Goal: Task Accomplishment & Management: Use online tool/utility

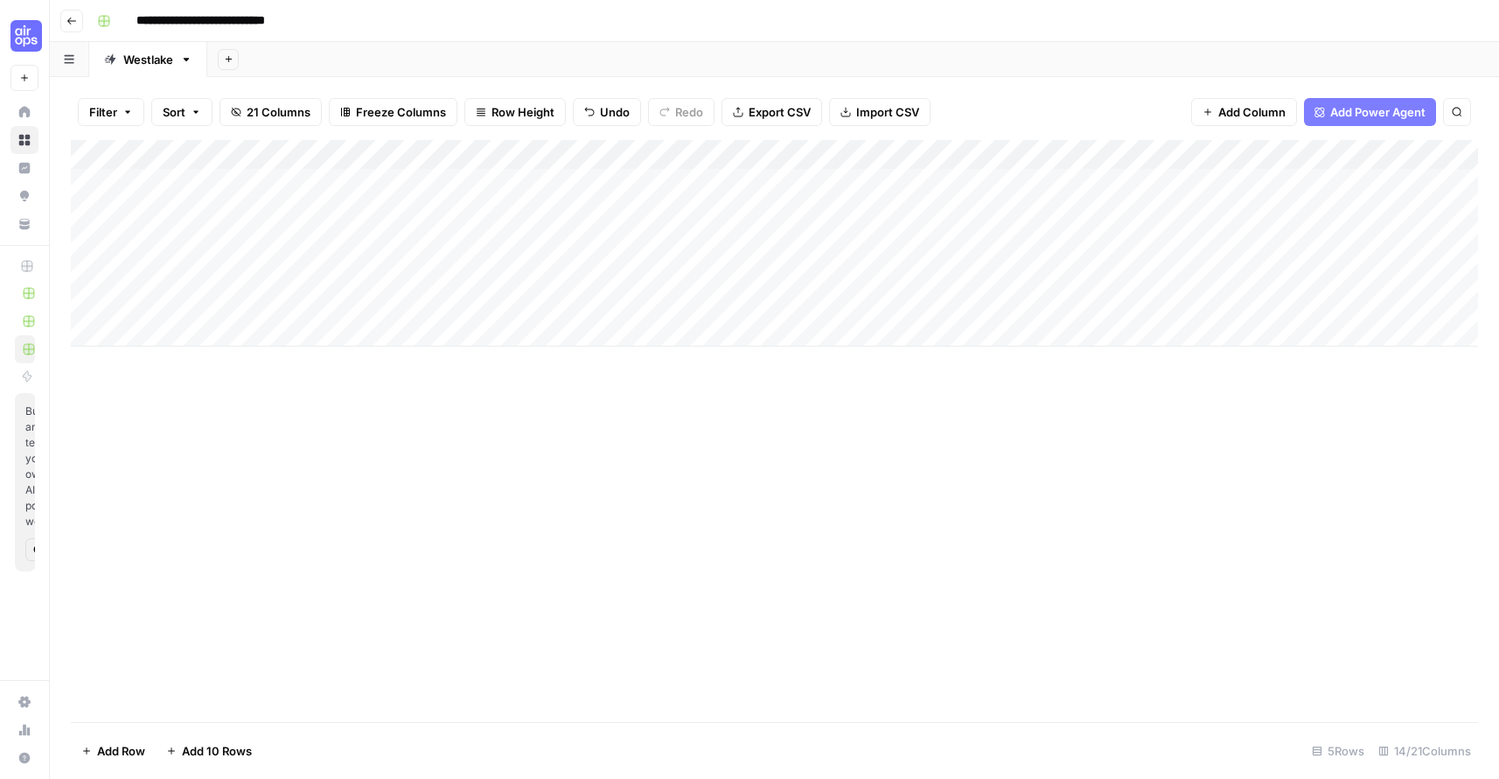
click at [1212, 254] on div "Add Column" at bounding box center [775, 243] width 1408 height 206
click at [1107, 212] on div "Add Column" at bounding box center [775, 243] width 1408 height 206
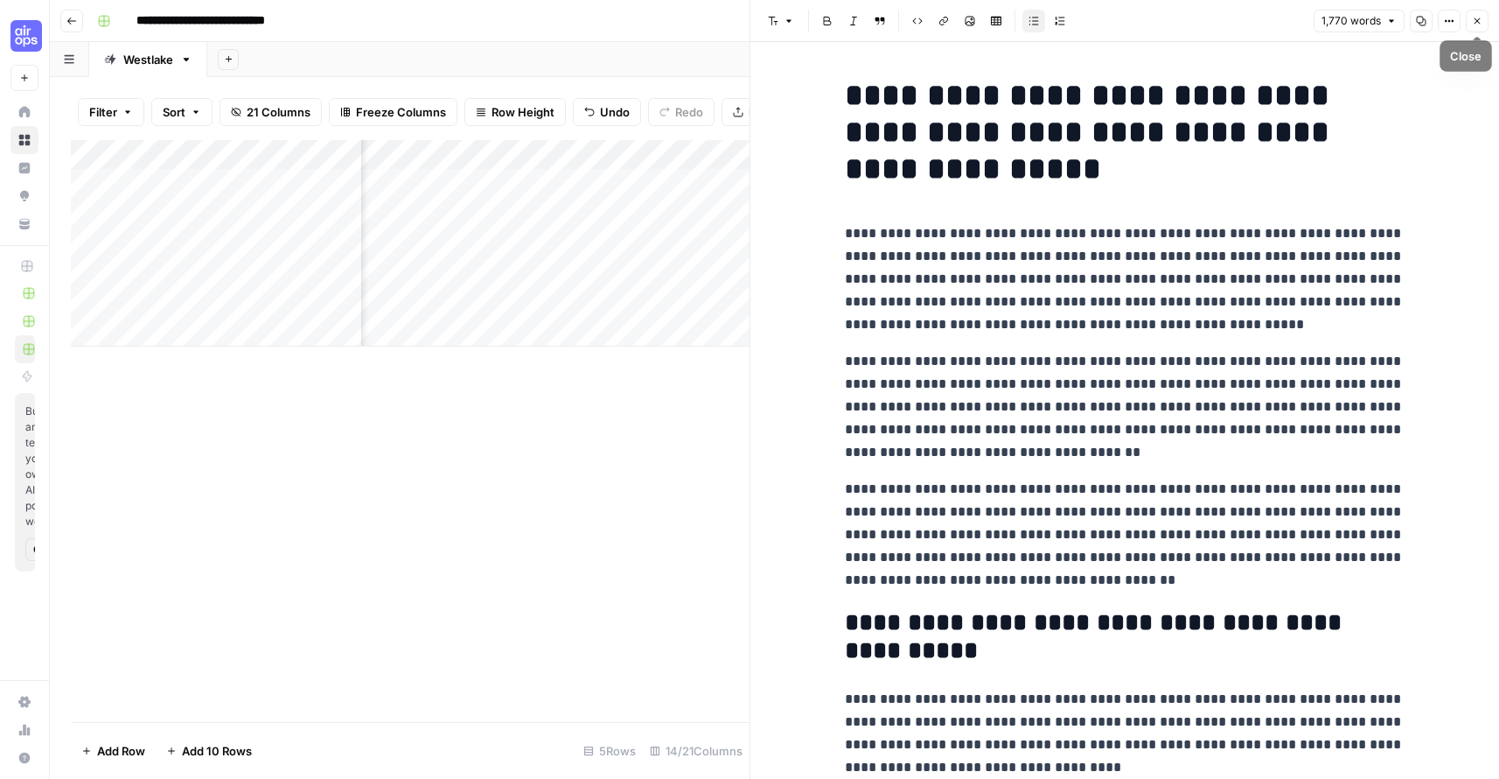
drag, startPoint x: 1485, startPoint y: 27, endPoint x: 1420, endPoint y: 81, distance: 85.1
click at [1485, 27] on button "Close" at bounding box center [1477, 21] width 23 height 23
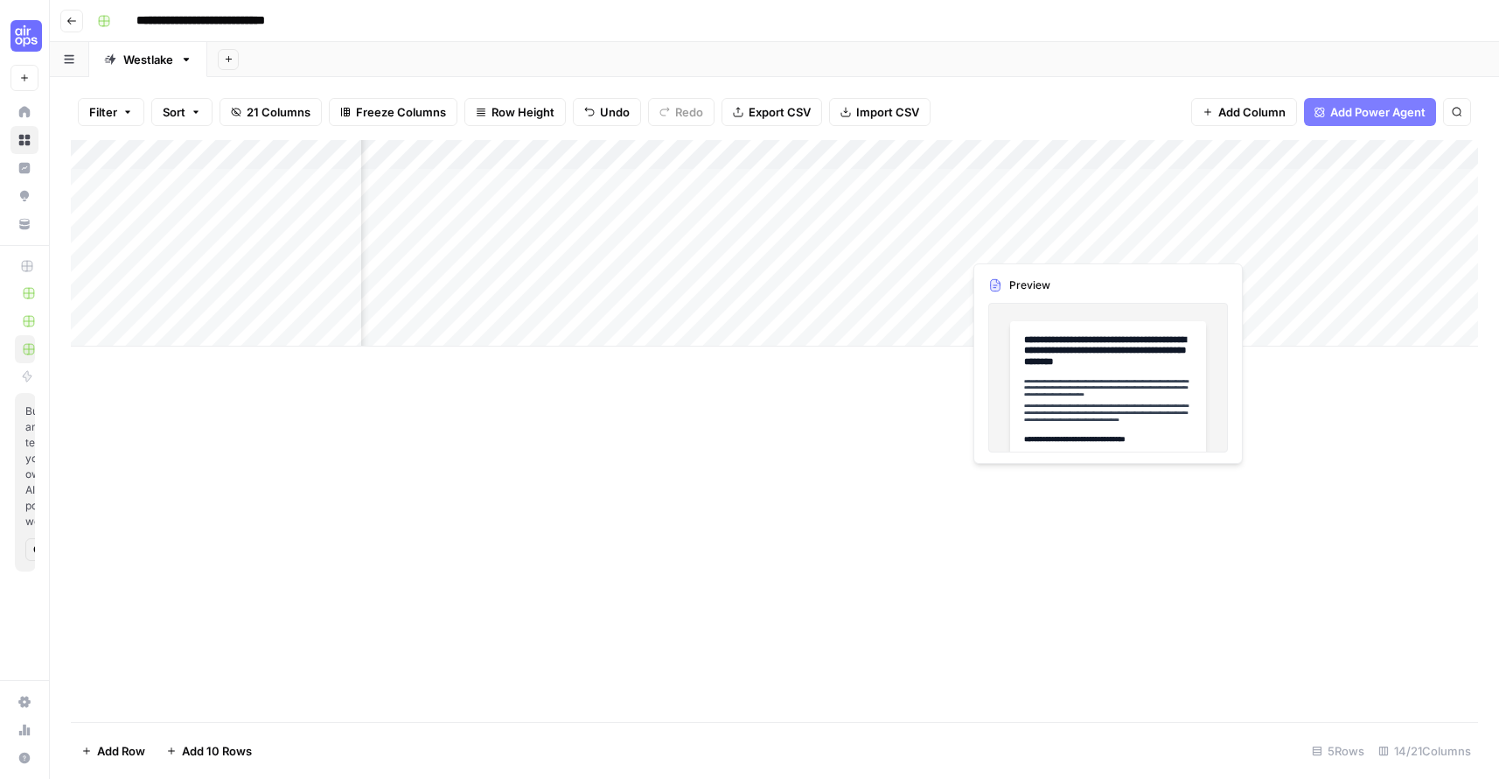
click at [1104, 242] on div "Add Column" at bounding box center [775, 243] width 1408 height 206
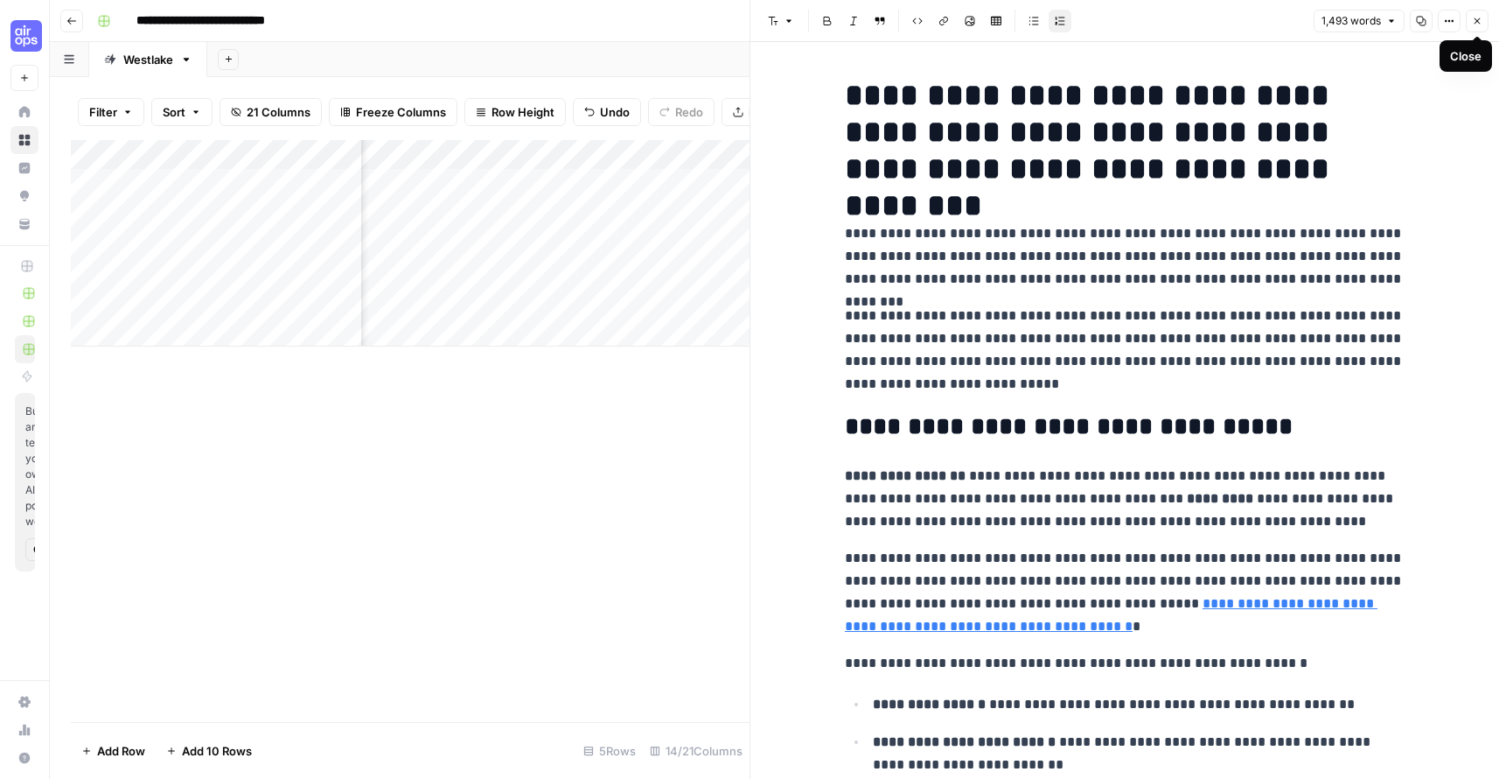
click at [1480, 16] on icon "button" at bounding box center [1477, 21] width 10 height 10
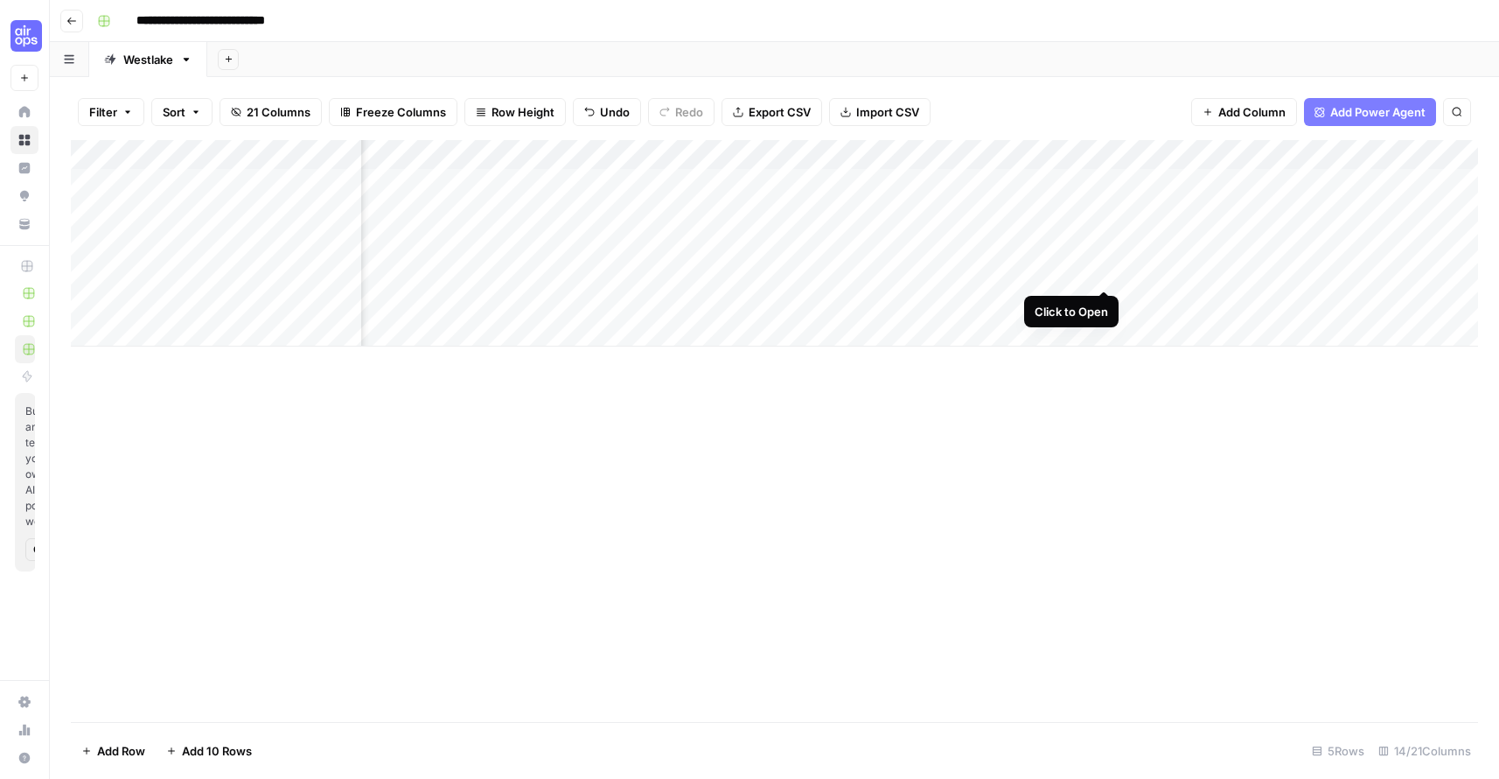
click at [1104, 268] on div "Add Column" at bounding box center [775, 243] width 1408 height 206
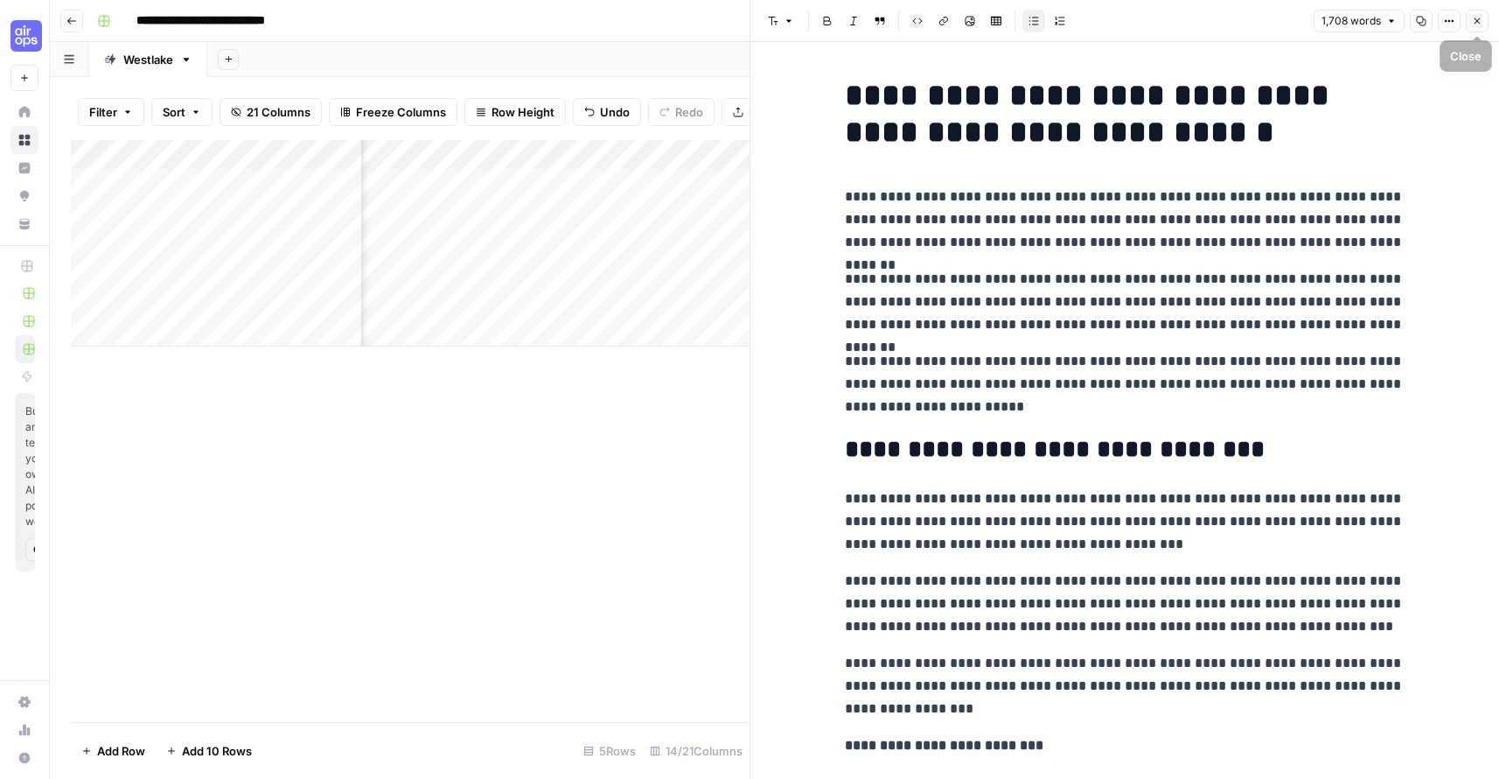
click at [1479, 24] on icon "button" at bounding box center [1477, 21] width 10 height 10
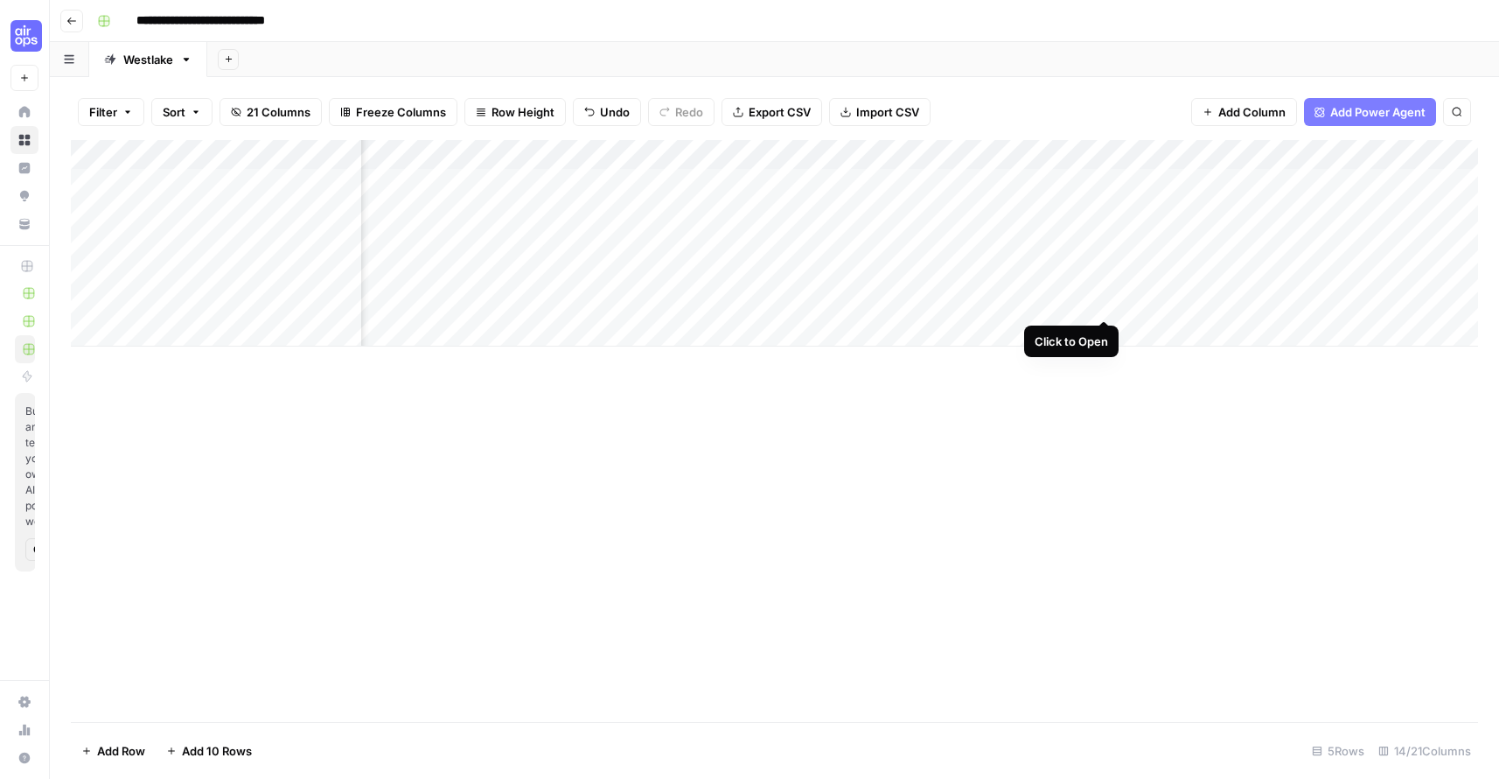
click at [1108, 302] on div "Add Column" at bounding box center [775, 243] width 1408 height 206
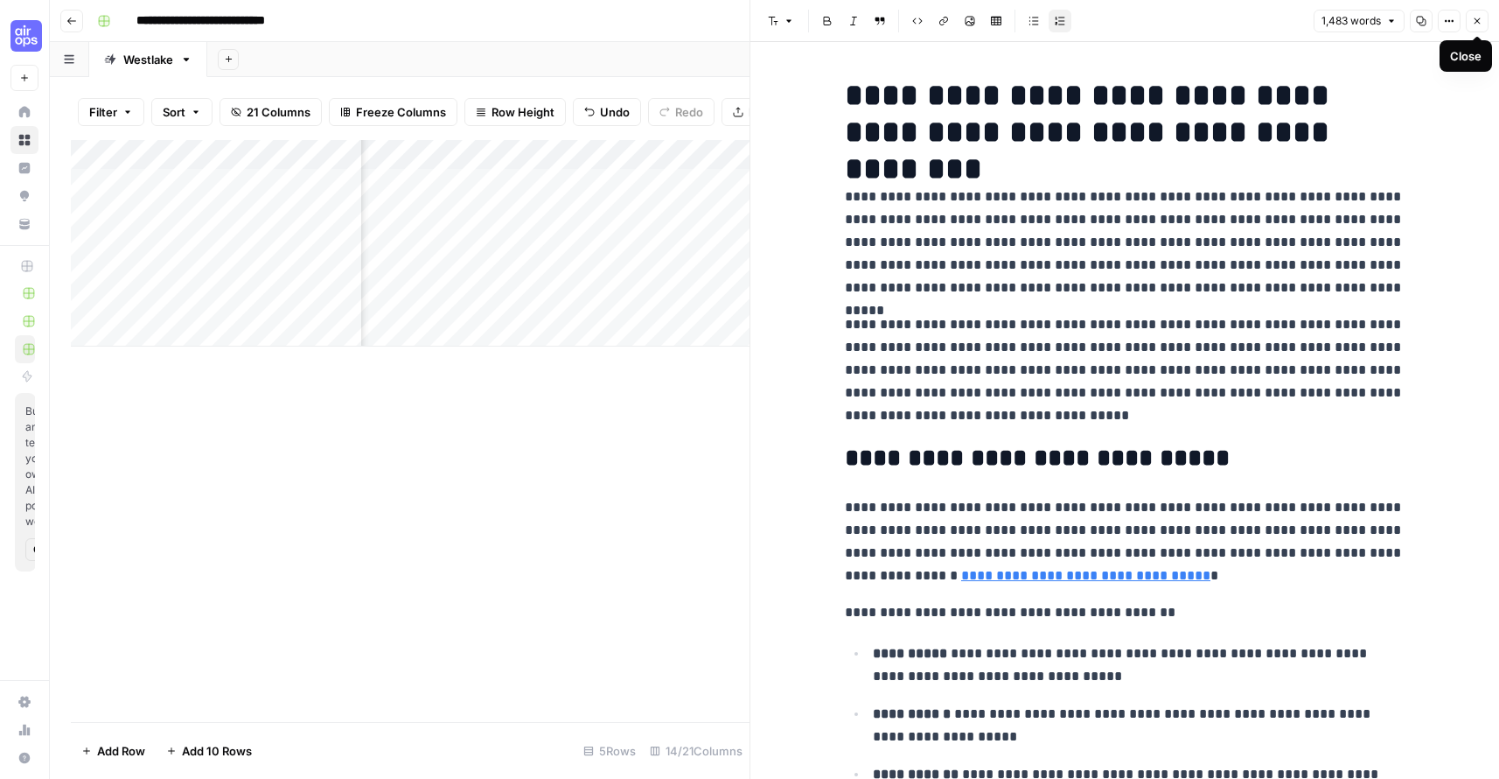
click at [1477, 21] on icon "button" at bounding box center [1477, 21] width 10 height 10
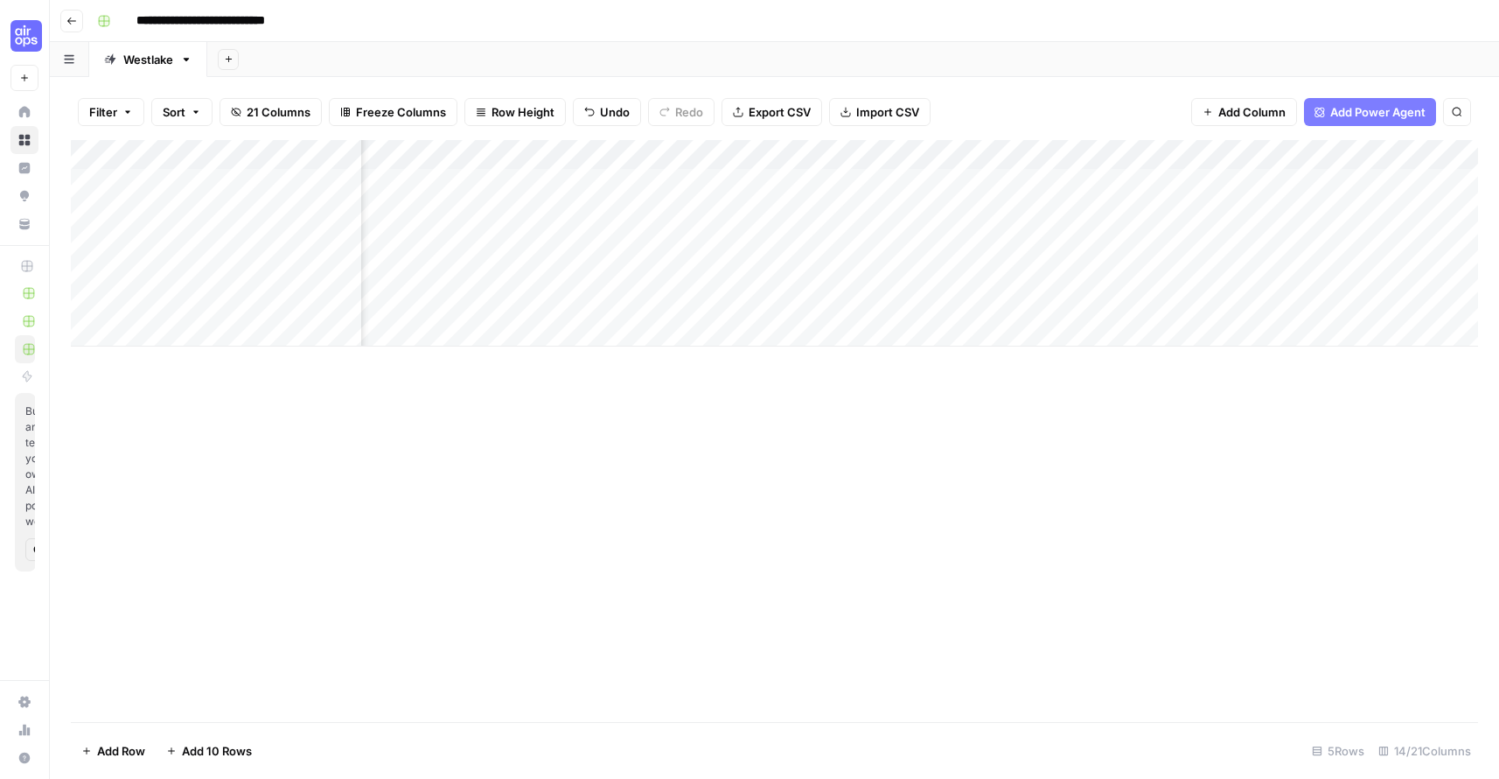
click at [1308, 154] on div "Add Column" at bounding box center [775, 243] width 1408 height 206
click at [1315, 198] on span "All Rows" at bounding box center [1367, 194] width 110 height 17
click at [1365, 293] on div "Add Column" at bounding box center [775, 243] width 1408 height 206
click at [968, 156] on div "Add Column" at bounding box center [775, 243] width 1408 height 206
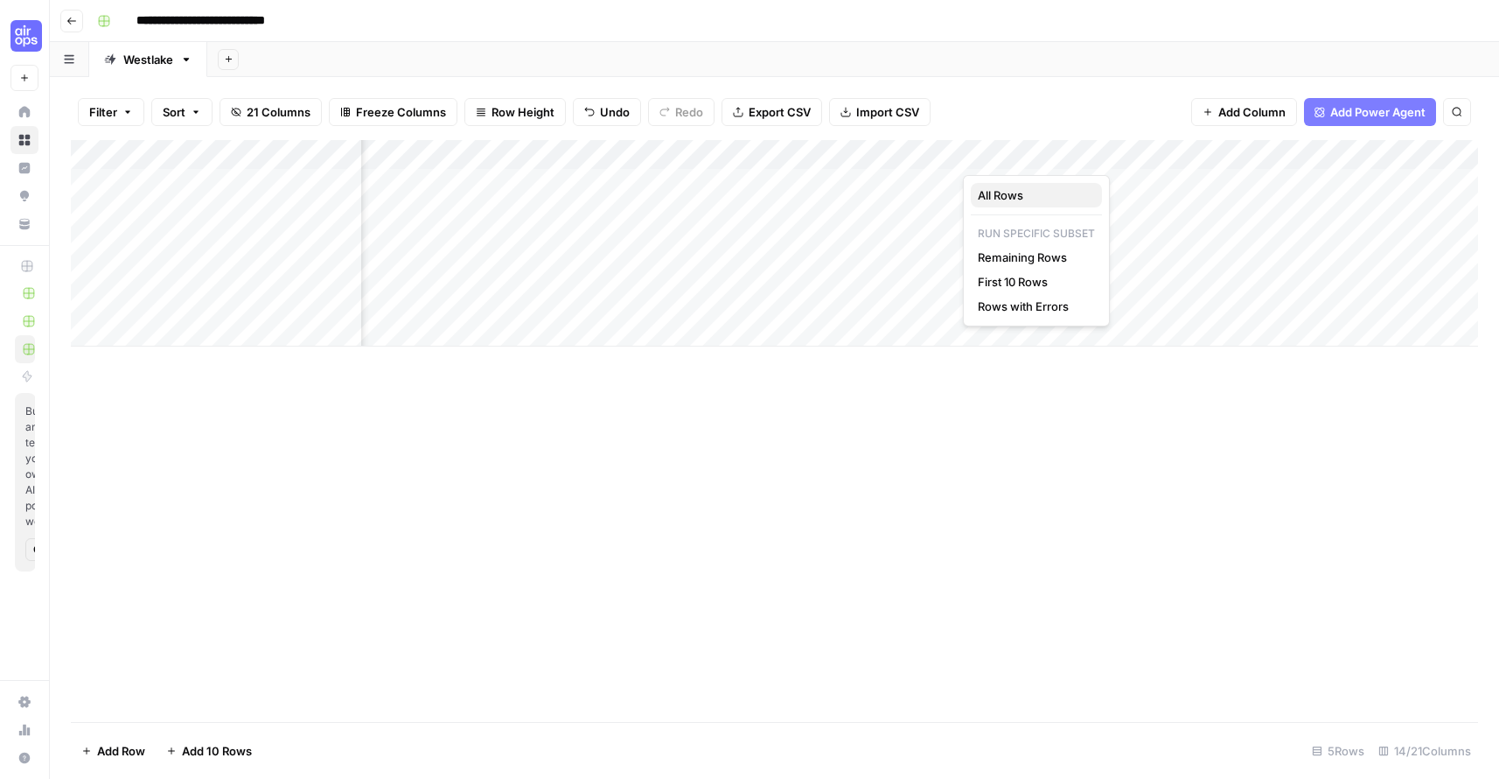
click at [989, 189] on span "All Rows" at bounding box center [1033, 194] width 110 height 17
click at [1254, 267] on div "Add Column" at bounding box center [775, 243] width 1408 height 206
click at [1397, 186] on div "Add Column" at bounding box center [775, 243] width 1408 height 206
click at [1301, 153] on div "Add Column" at bounding box center [775, 243] width 1408 height 206
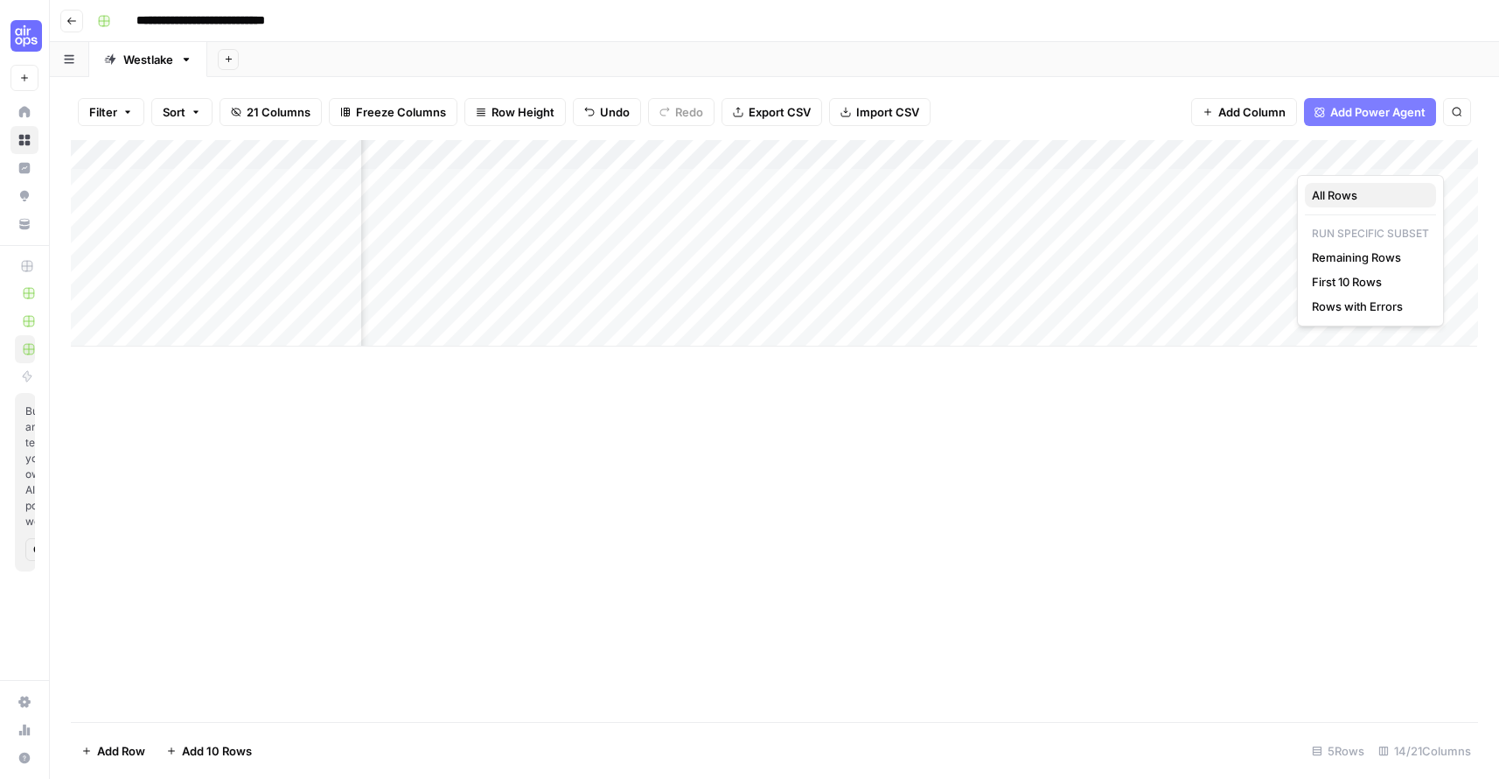
click at [1321, 186] on span "All Rows" at bounding box center [1367, 194] width 110 height 17
click at [1381, 184] on div "Add Column" at bounding box center [775, 243] width 1408 height 206
click at [1459, 184] on div "Add Column" at bounding box center [775, 243] width 1408 height 206
click at [1464, 206] on div "Add Column" at bounding box center [775, 243] width 1408 height 206
click at [1454, 243] on div "Add Column" at bounding box center [775, 243] width 1408 height 206
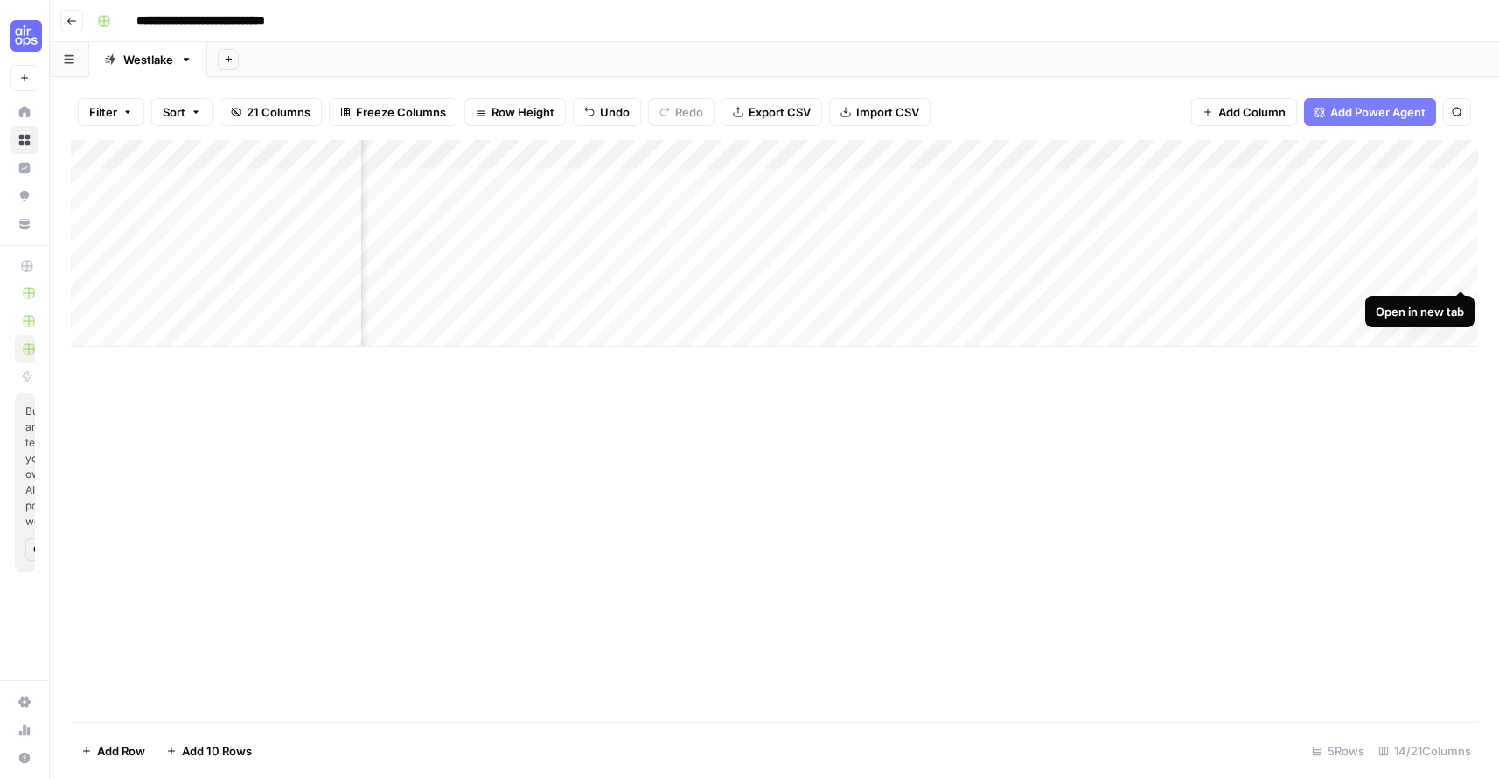
click at [1461, 269] on div "Add Column" at bounding box center [775, 243] width 1408 height 206
click at [1464, 302] on div "Add Column" at bounding box center [775, 243] width 1408 height 206
click at [933, 25] on div "**********" at bounding box center [786, 21] width 1392 height 28
